Goal: Information Seeking & Learning: Learn about a topic

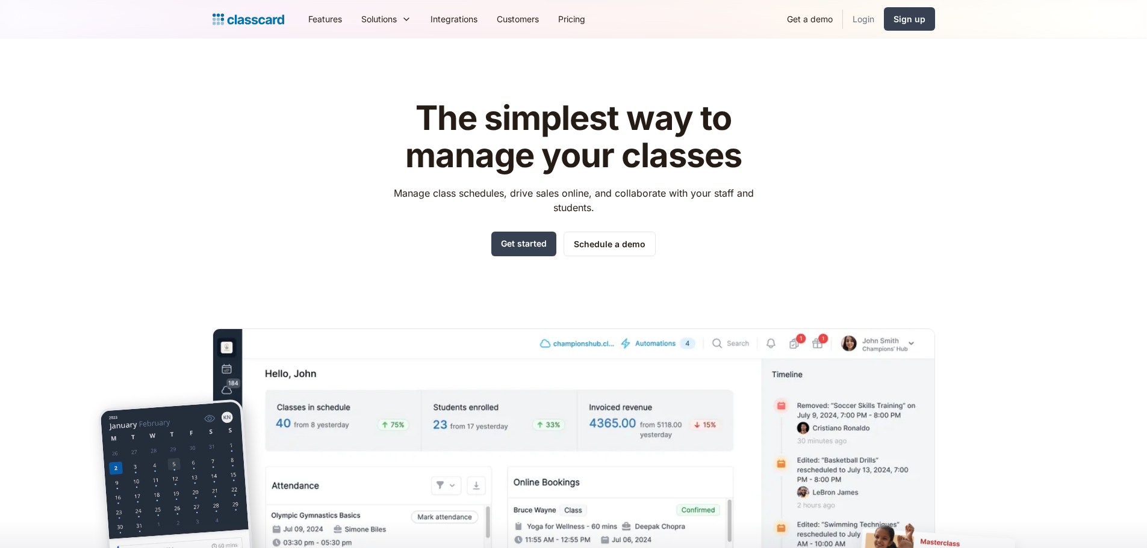
click at [845, 25] on link "Login" at bounding box center [863, 18] width 41 height 27
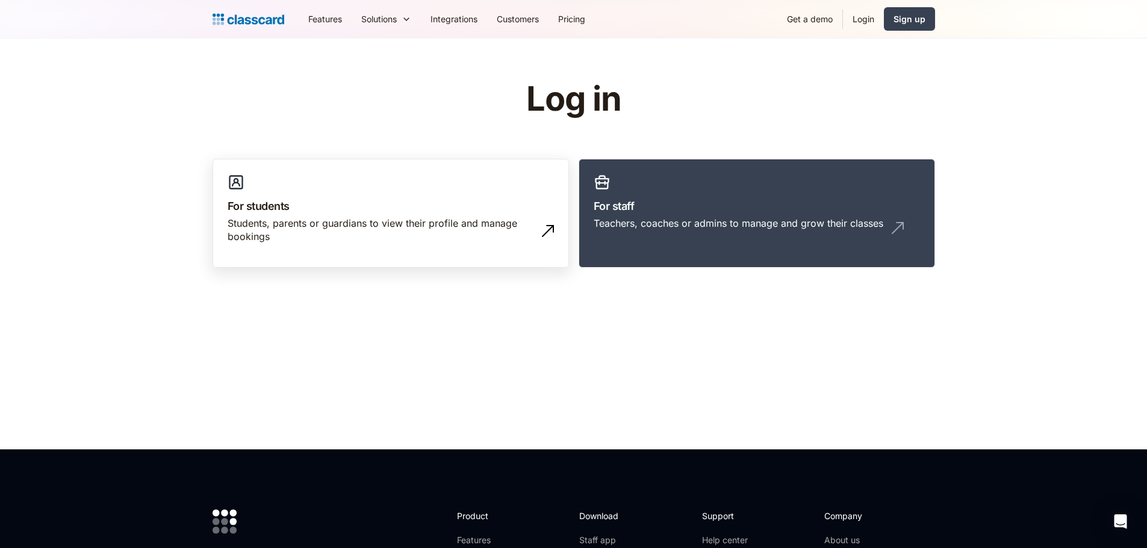
click at [416, 228] on div "Students, parents or guardians to view their profile and manage bookings" at bounding box center [379, 230] width 302 height 27
click at [682, 199] on h3 "For staff" at bounding box center [757, 206] width 326 height 16
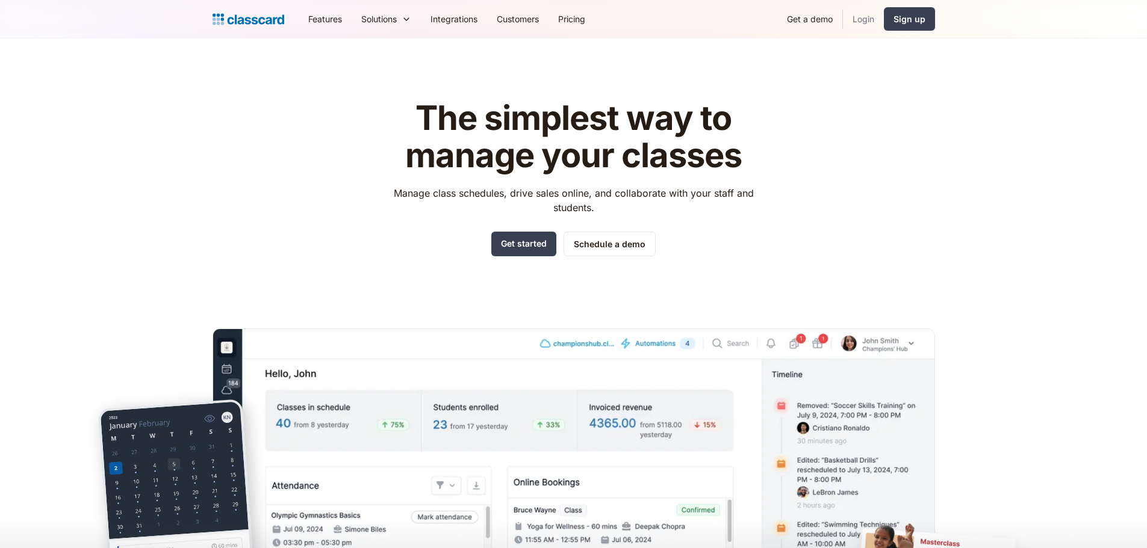
click at [856, 17] on link "Login" at bounding box center [863, 18] width 41 height 27
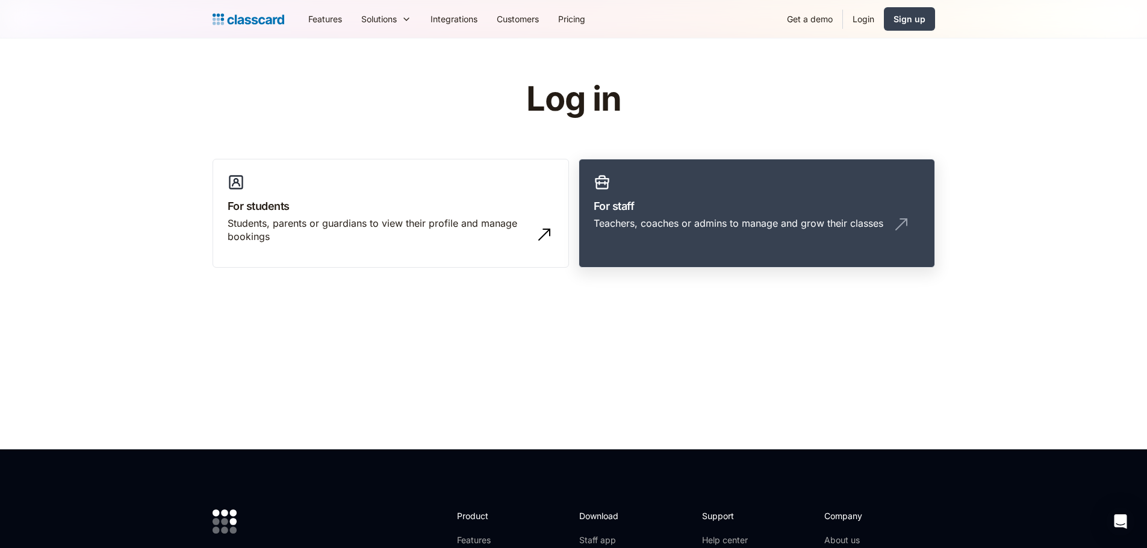
click at [775, 237] on div "Teachers, coaches or admins to manage and grow their classes" at bounding box center [757, 228] width 326 height 23
click at [766, 169] on link "For staff Teachers, coaches or admins to manage and grow their classes" at bounding box center [757, 214] width 356 height 110
click at [864, 28] on link "Login" at bounding box center [863, 18] width 41 height 27
click at [904, 27] on link "Sign up" at bounding box center [909, 18] width 51 height 23
click at [797, 14] on link "Get a demo" at bounding box center [809, 18] width 65 height 27
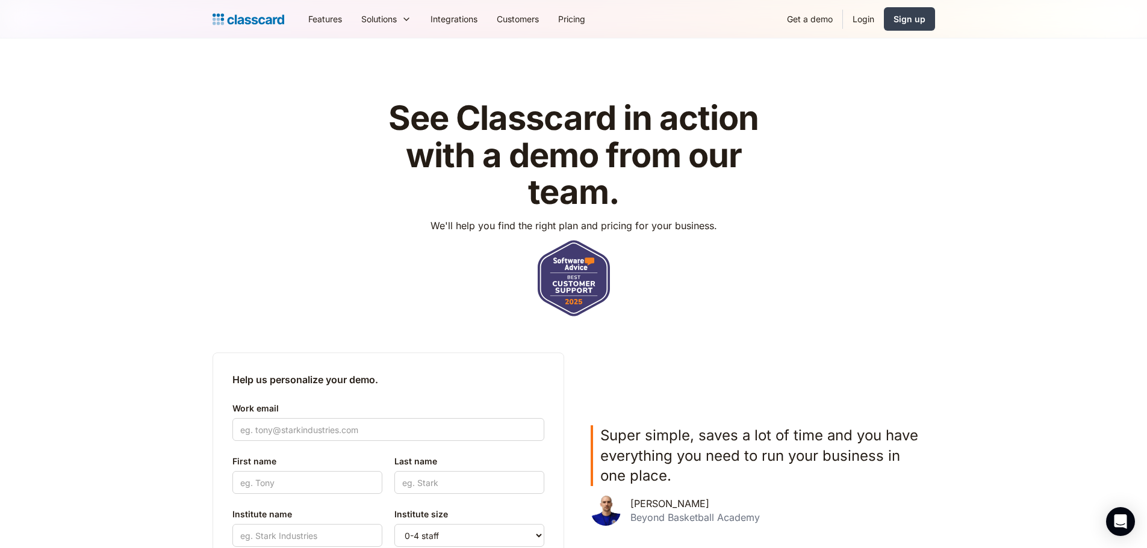
click at [255, 21] on img "home" at bounding box center [249, 19] width 72 height 17
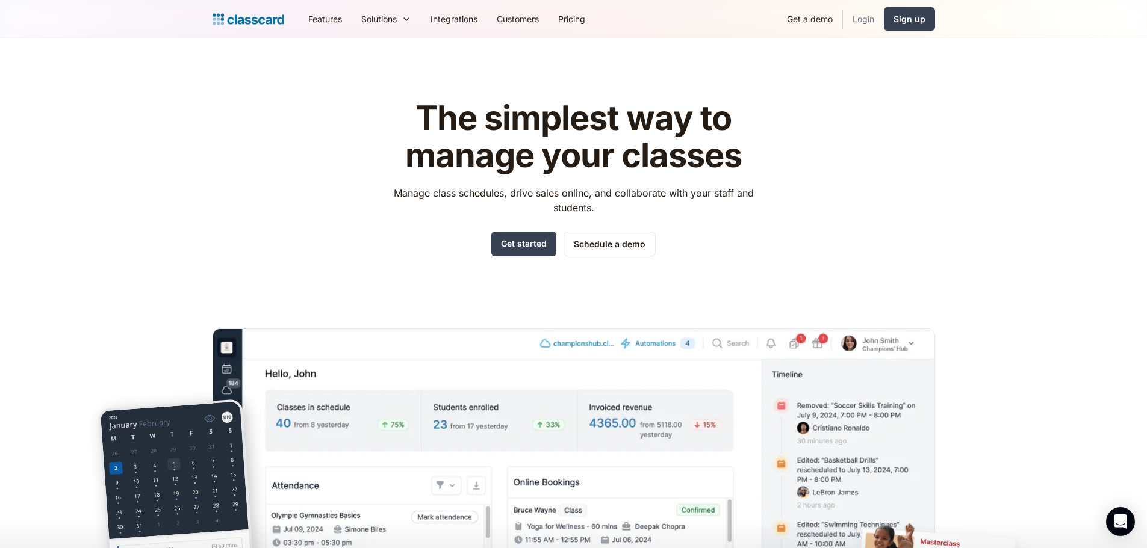
click at [855, 16] on link "Login" at bounding box center [863, 18] width 41 height 27
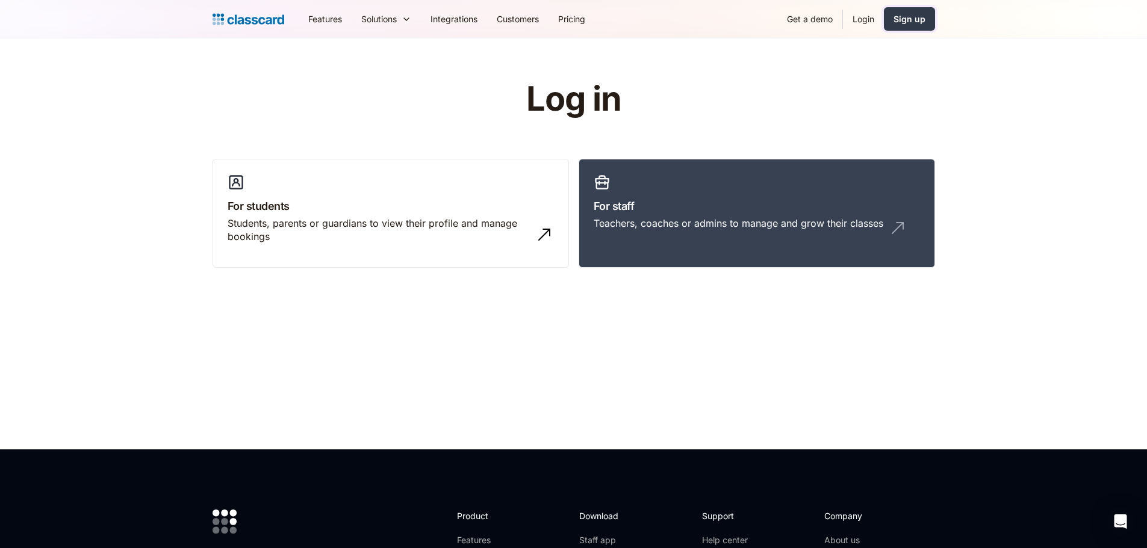
click at [920, 20] on div "Sign up" at bounding box center [909, 19] width 32 height 13
click at [862, 24] on link "Login" at bounding box center [863, 18] width 41 height 27
click at [251, 18] on img "home" at bounding box center [249, 19] width 72 height 17
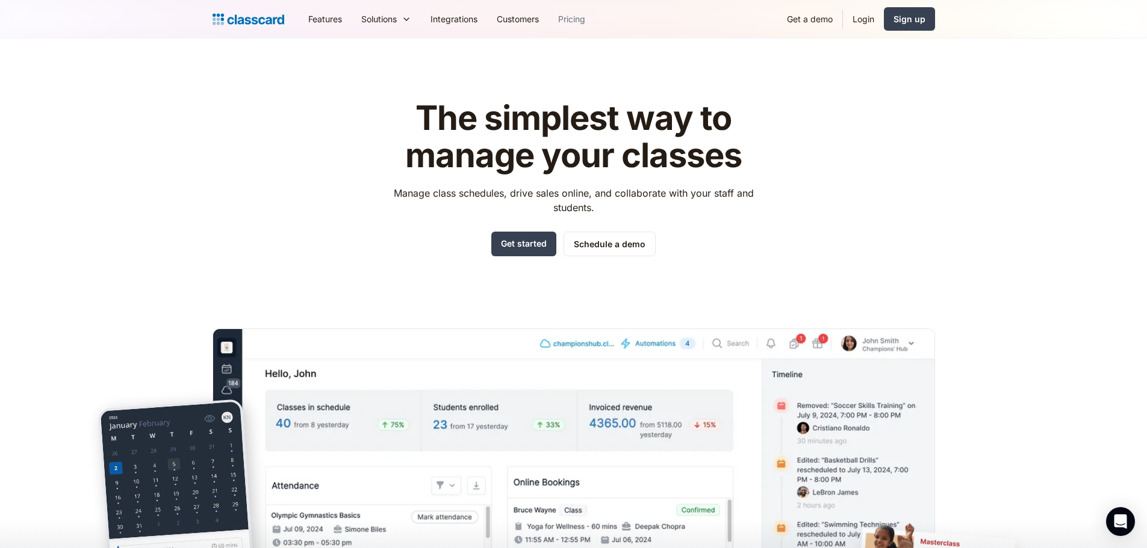
click at [575, 15] on link "Pricing" at bounding box center [571, 18] width 46 height 27
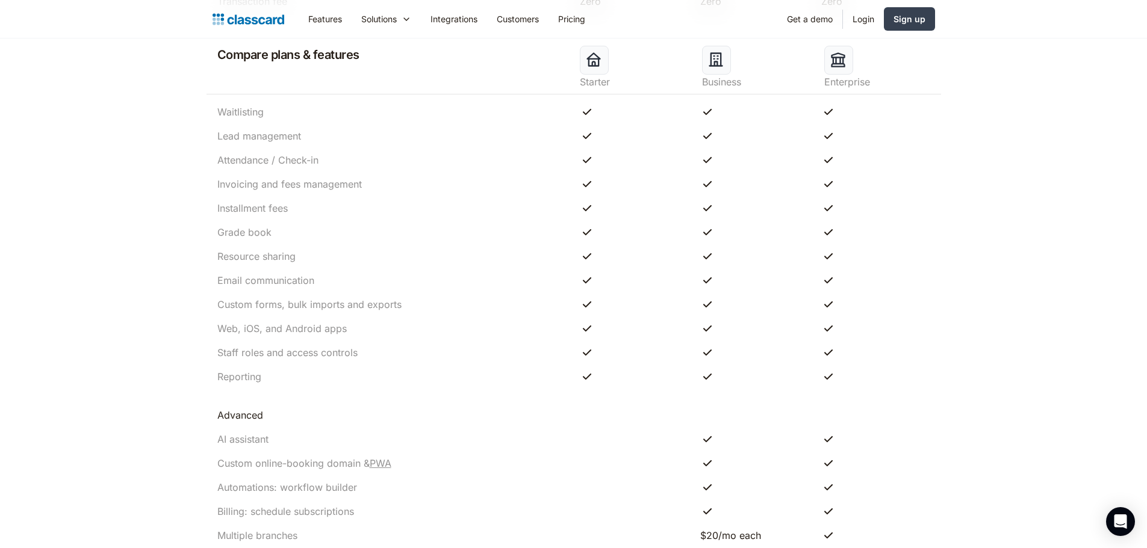
scroll to position [1023, 0]
